Goal: Communication & Community: Ask a question

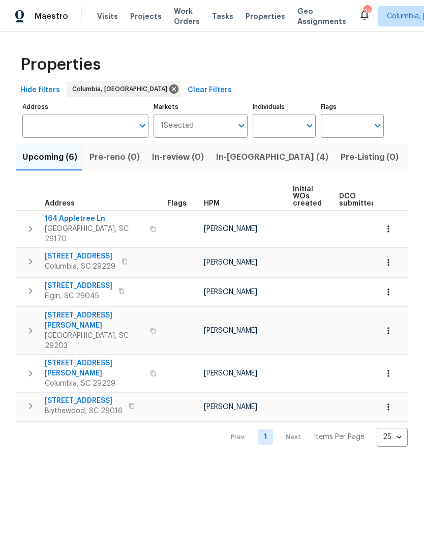
click at [171, 155] on span "In-review (0)" at bounding box center [178, 157] width 52 height 14
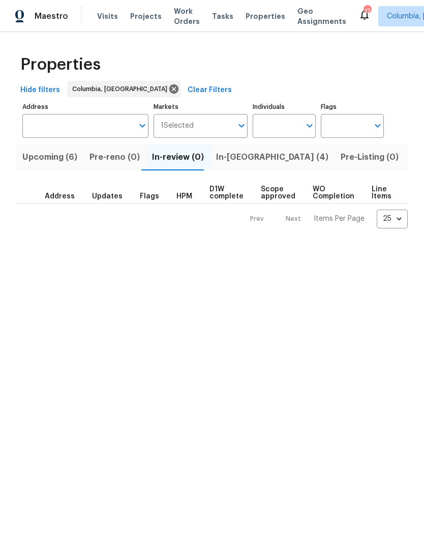
click at [226, 161] on span "In-[GEOGRAPHIC_DATA] (4)" at bounding box center [272, 157] width 112 height 14
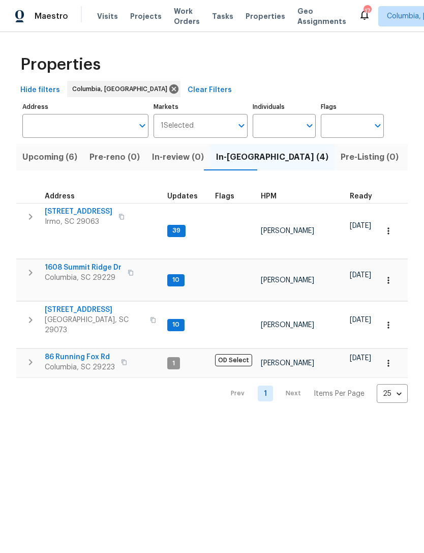
click at [67, 265] on span "1608 Summit Ridge Dr" at bounding box center [83, 268] width 77 height 10
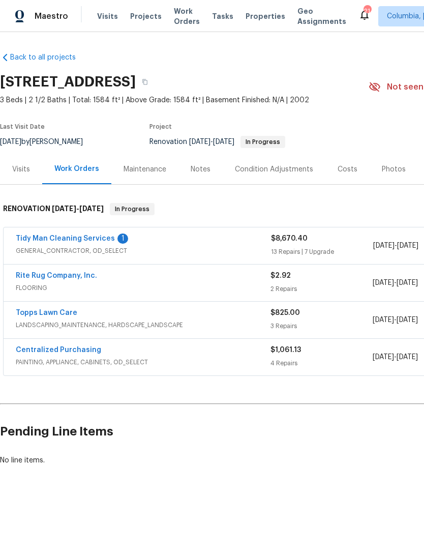
click at [37, 237] on link "Tidy Man Cleaning Services" at bounding box center [65, 238] width 99 height 7
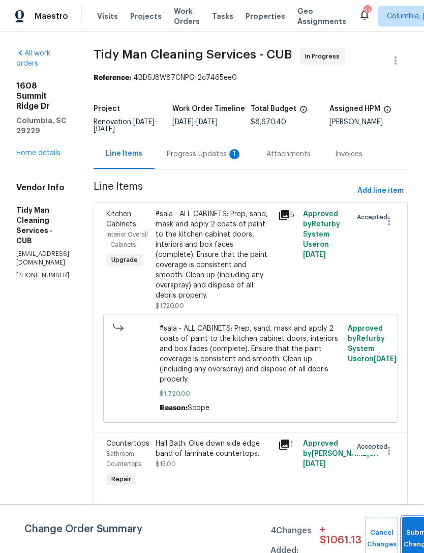
click at [413, 533] on button "Submit Changes" at bounding box center [418, 539] width 33 height 44
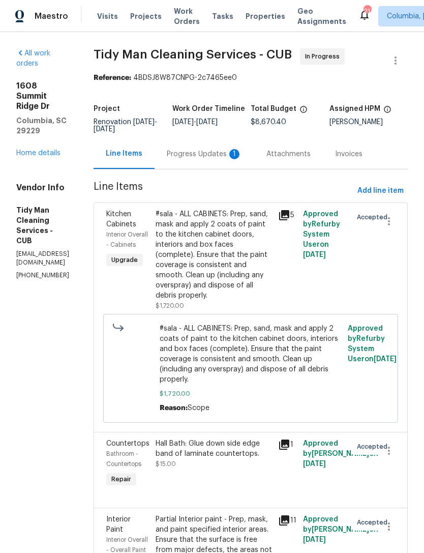
click at [199, 162] on div "Progress Updates 1" at bounding box center [205, 154] width 100 height 30
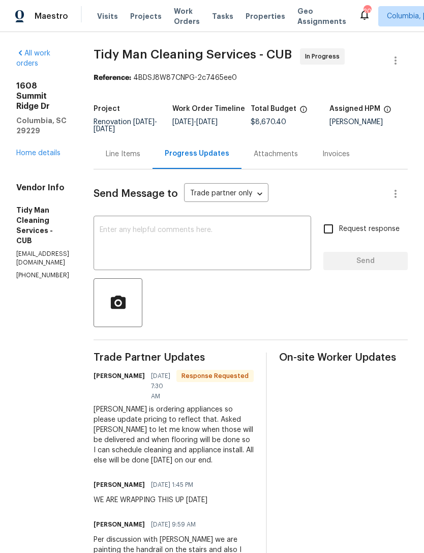
click at [23, 150] on link "Home details" at bounding box center [38, 153] width 44 height 7
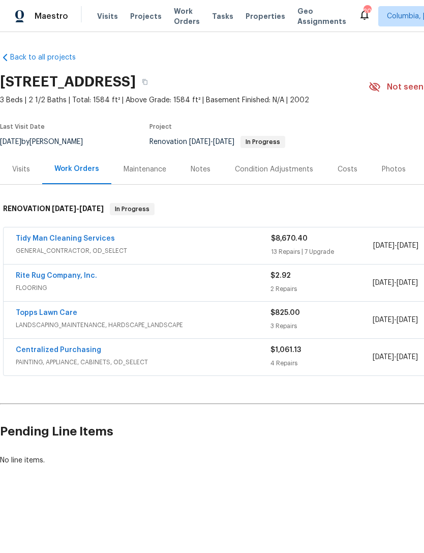
click at [35, 276] on link "Rite Rug Company, Inc." at bounding box center [56, 275] width 81 height 7
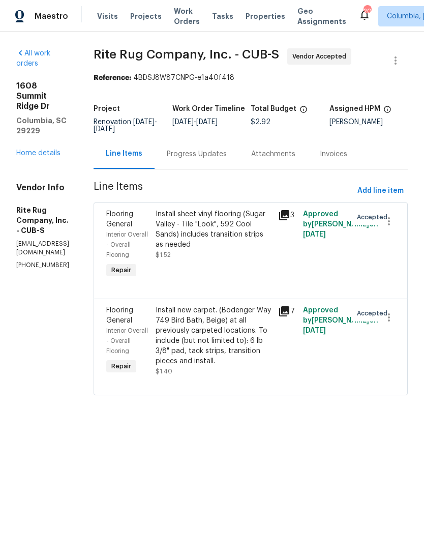
click at [206, 158] on div "Progress Updates" at bounding box center [197, 154] width 60 height 10
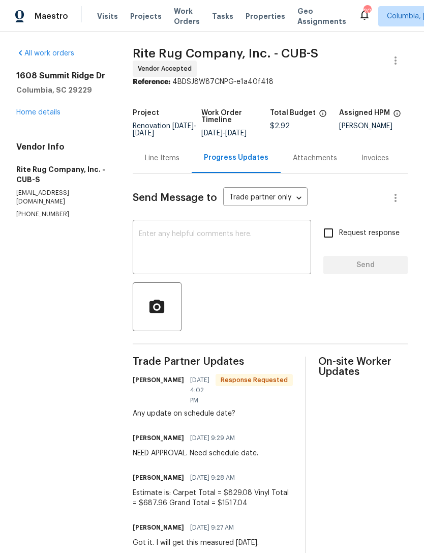
click at [164, 252] on textarea at bounding box center [222, 248] width 166 height 36
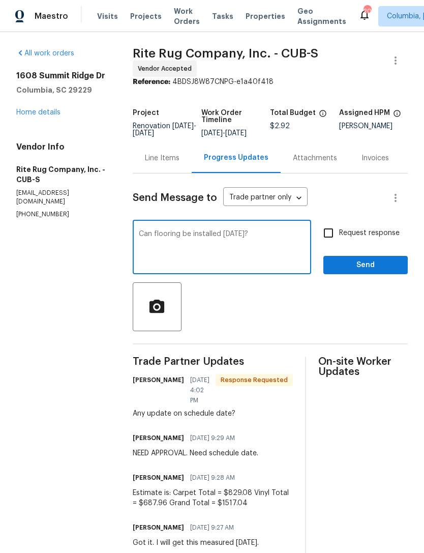
type textarea "Can flooring be installed tomorrow?"
click at [334, 244] on input "Request response" at bounding box center [328, 232] width 21 height 21
checkbox input "true"
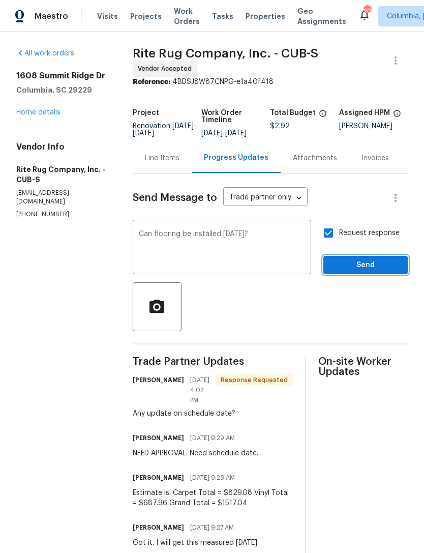
click at [374, 272] on span "Send" at bounding box center [366, 265] width 68 height 13
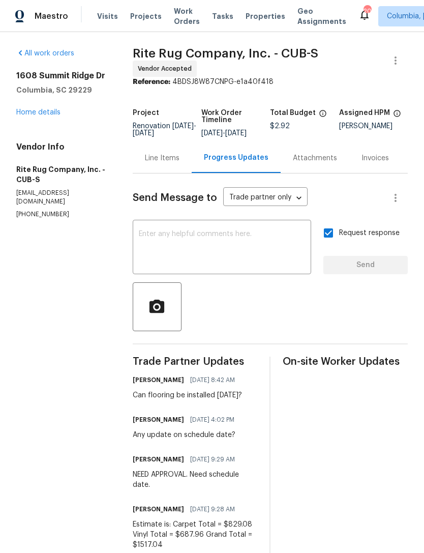
click at [21, 114] on link "Home details" at bounding box center [38, 112] width 44 height 7
